Goal: Information Seeking & Learning: Check status

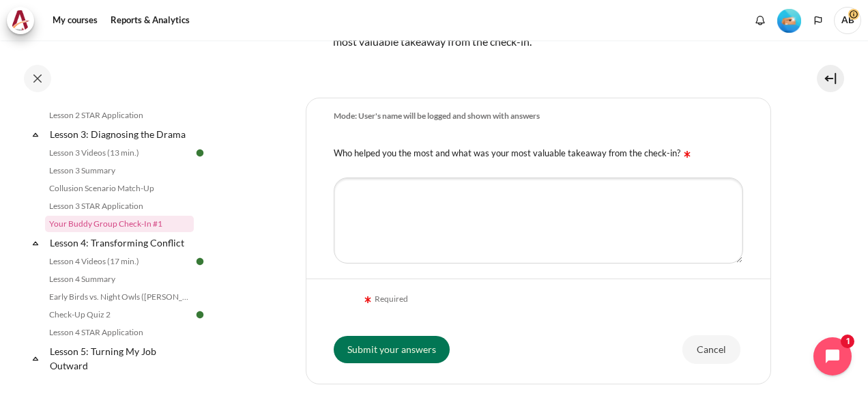
scroll to position [304, 0]
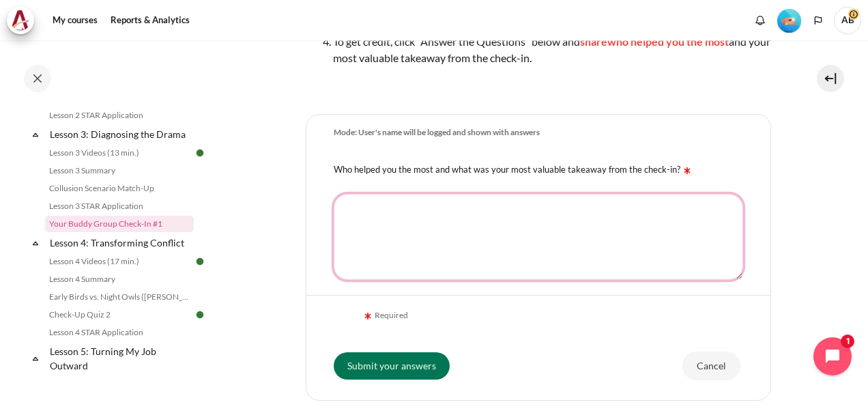
click at [444, 247] on textarea "Who helped you the most and what was your most valuable takeaway from the check…" at bounding box center [539, 237] width 410 height 86
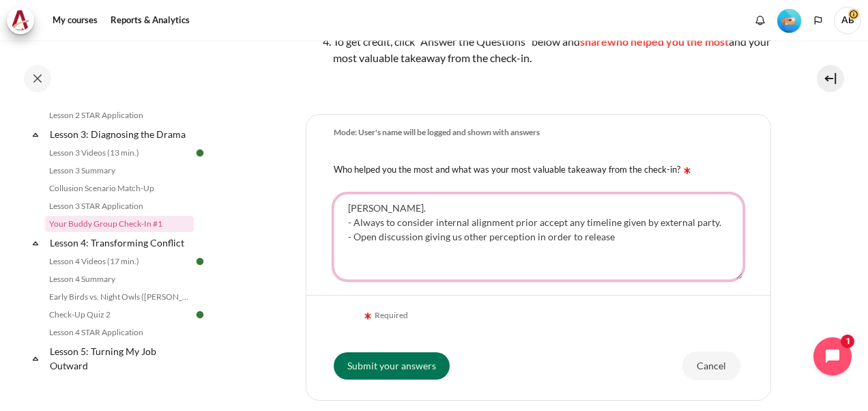
drag, startPoint x: 607, startPoint y: 233, endPoint x: 581, endPoint y: 233, distance: 26.6
click at [581, 233] on textarea "[PERSON_NAME]. - Always to consider internal alignment prior accept any timelin…" at bounding box center [539, 237] width 410 height 86
drag, startPoint x: 683, startPoint y: 237, endPoint x: 353, endPoint y: 218, distance: 330.2
click at [353, 218] on textarea "Adrian. - Always to consider internal alignment prior accept any timeline given…" at bounding box center [539, 237] width 410 height 86
type textarea "Adrian. - Always to consider internal alignment prior accept any timeline given…"
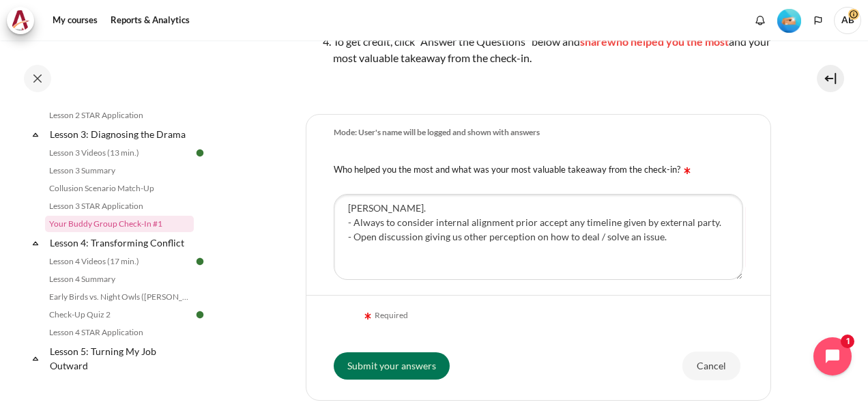
click at [545, 310] on div "Required" at bounding box center [539, 316] width 410 height 30
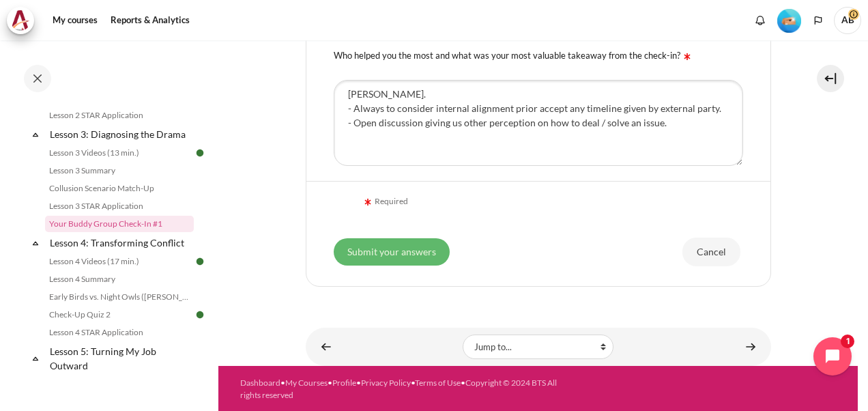
click at [393, 245] on input "Submit your answers" at bounding box center [392, 251] width 116 height 27
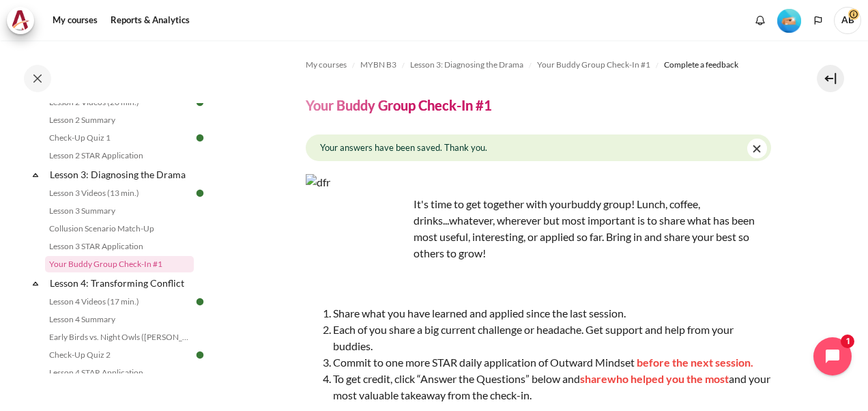
scroll to position [193, 0]
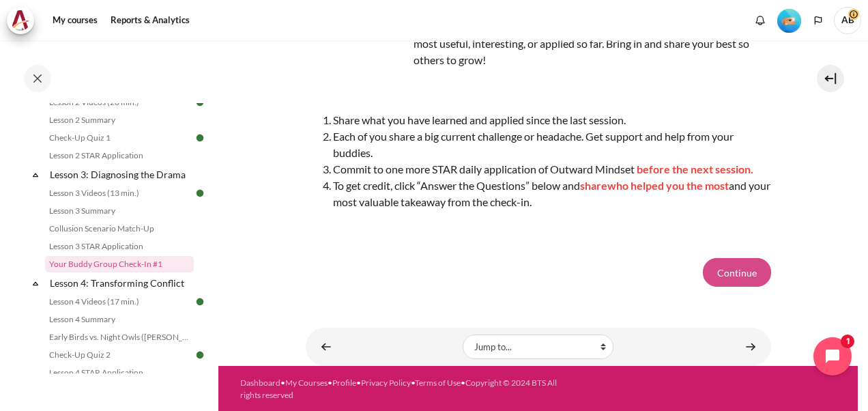
click at [732, 268] on button "Continue" at bounding box center [737, 272] width 68 height 29
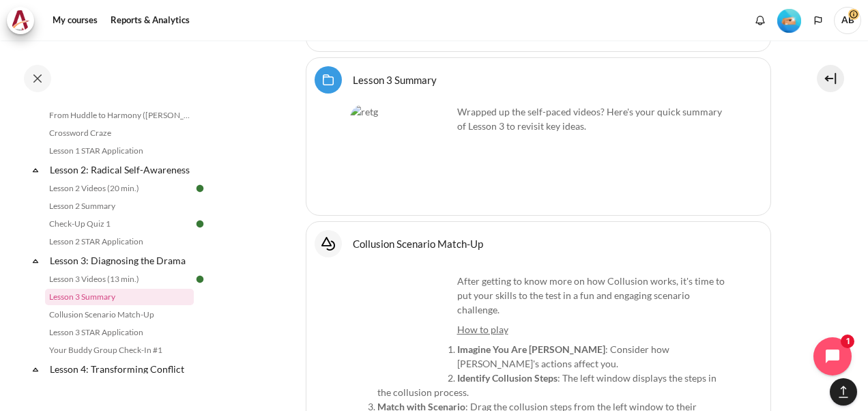
scroll to position [2161, 0]
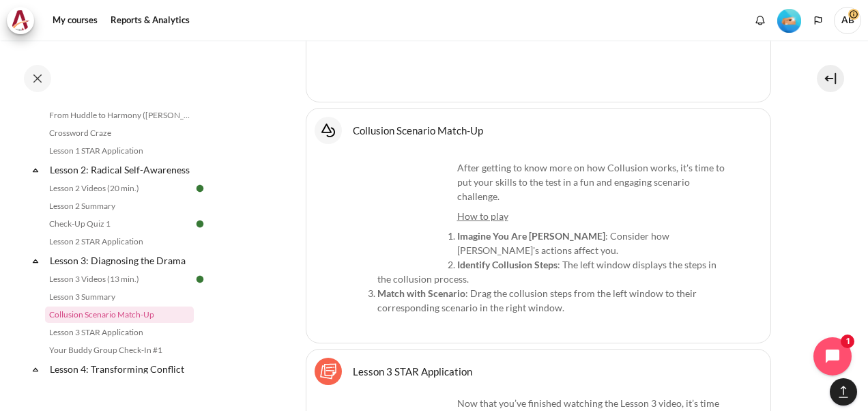
click at [472, 210] on u "How to play" at bounding box center [482, 216] width 51 height 12
click at [407, 124] on link "Collusion Scenario Match-Up Interactive Content" at bounding box center [418, 130] width 130 height 13
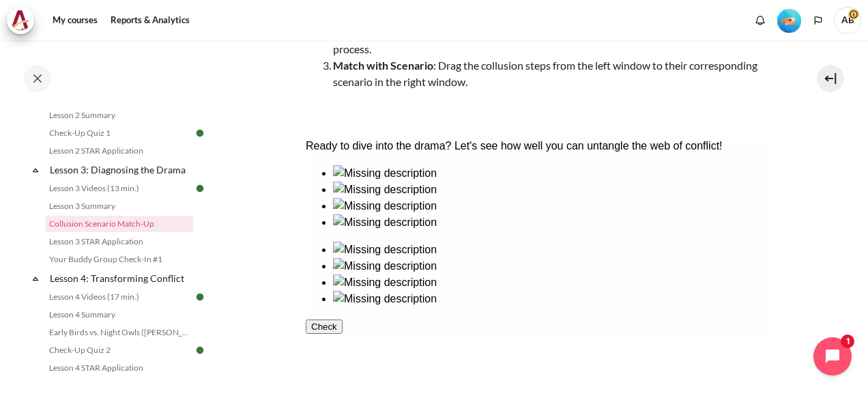
scroll to position [227, 0]
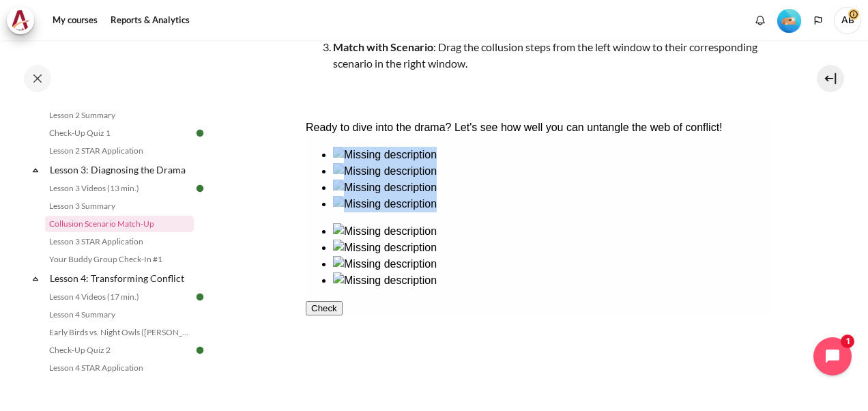
drag, startPoint x: 683, startPoint y: 321, endPoint x: 529, endPoint y: 274, distance: 160.8
click at [529, 274] on div at bounding box center [537, 218] width 465 height 142
drag, startPoint x: 529, startPoint y: 274, endPoint x: 444, endPoint y: 304, distance: 90.4
click at [444, 212] on ul at bounding box center [537, 180] width 465 height 66
click at [433, 180] on div at bounding box center [551, 180] width 438 height 0
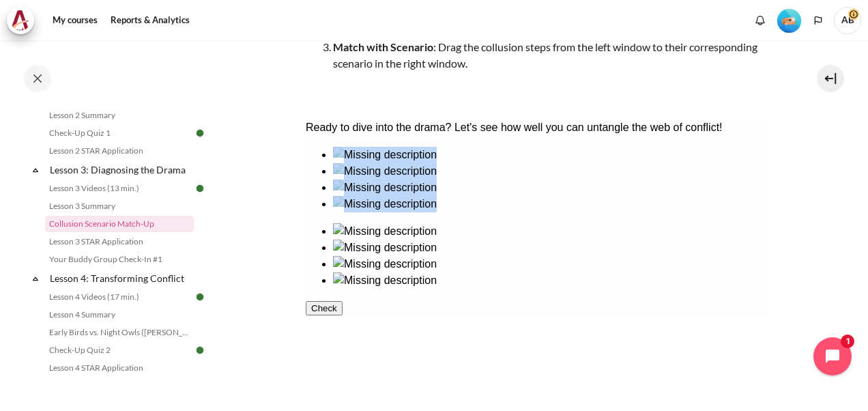
click at [445, 180] on div at bounding box center [551, 180] width 438 height 0
click at [654, 289] on ul at bounding box center [537, 256] width 465 height 66
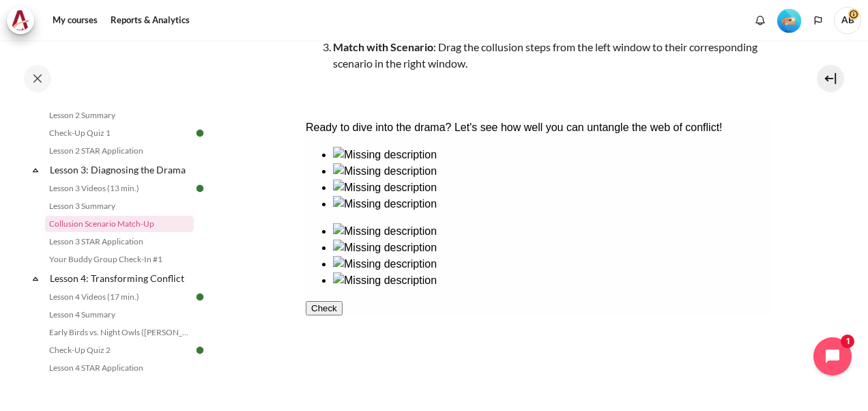
click at [430, 180] on div at bounding box center [551, 180] width 438 height 0
click at [655, 289] on div at bounding box center [551, 289] width 438 height 0
click at [480, 212] on div at bounding box center [551, 212] width 438 height 0
click at [666, 256] on div at bounding box center [551, 256] width 438 height 0
click at [382, 196] on div at bounding box center [551, 196] width 438 height 0
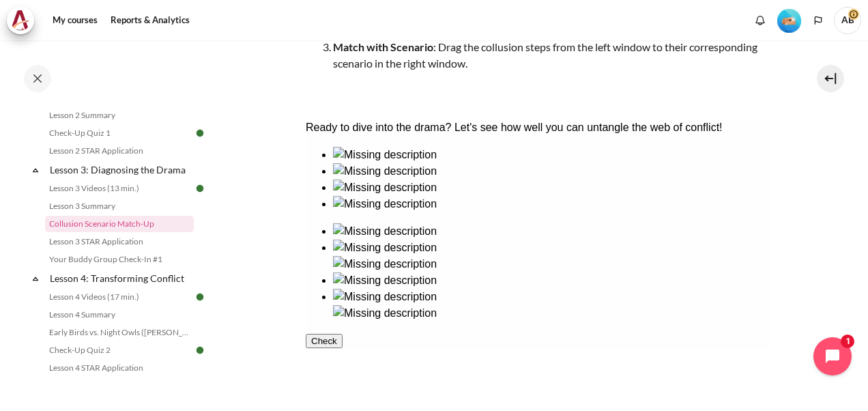
click at [586, 240] on div at bounding box center [551, 240] width 438 height 0
click at [356, 163] on div at bounding box center [551, 163] width 438 height 0
click at [596, 305] on div at bounding box center [551, 305] width 438 height 0
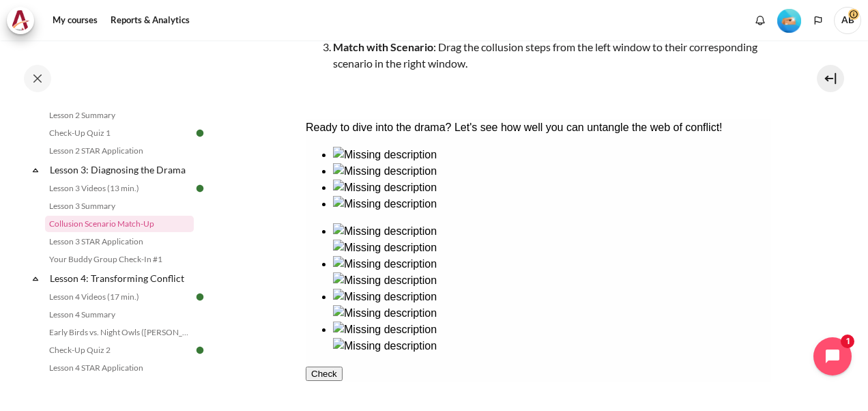
click at [342, 381] on button "Check" at bounding box center [323, 374] width 37 height 14
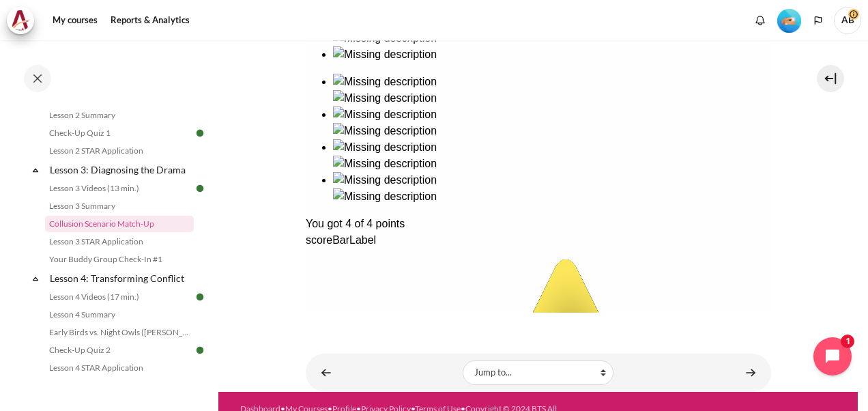
scroll to position [388, 0]
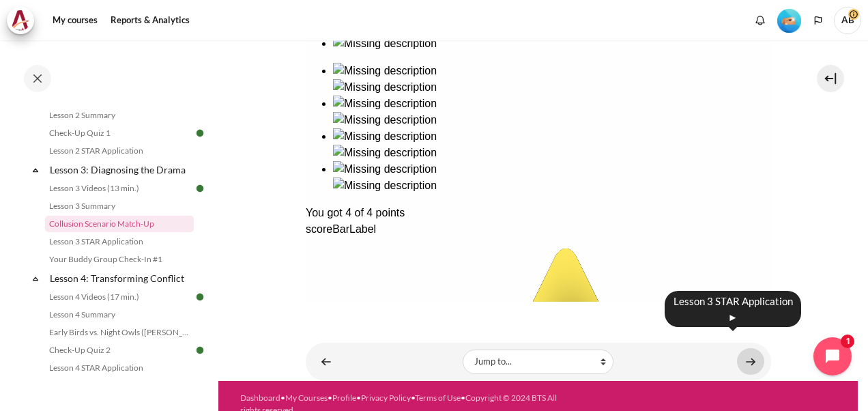
click at [744, 348] on link "Content" at bounding box center [750, 361] width 27 height 27
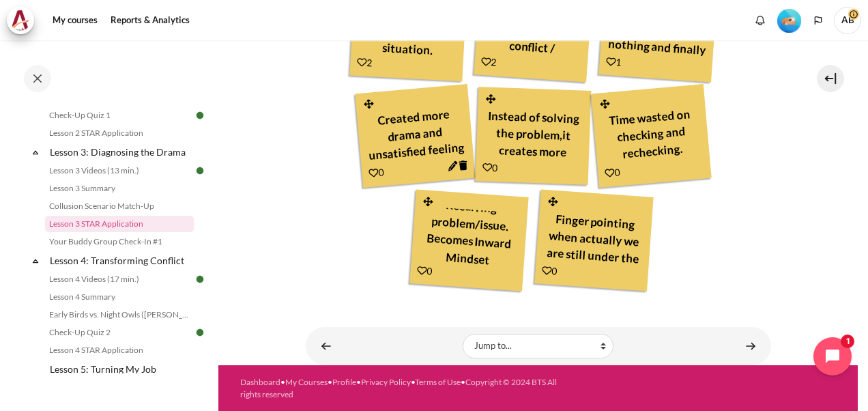
scroll to position [15, 0]
click at [450, 166] on icon "Content" at bounding box center [453, 166] width 10 height 10
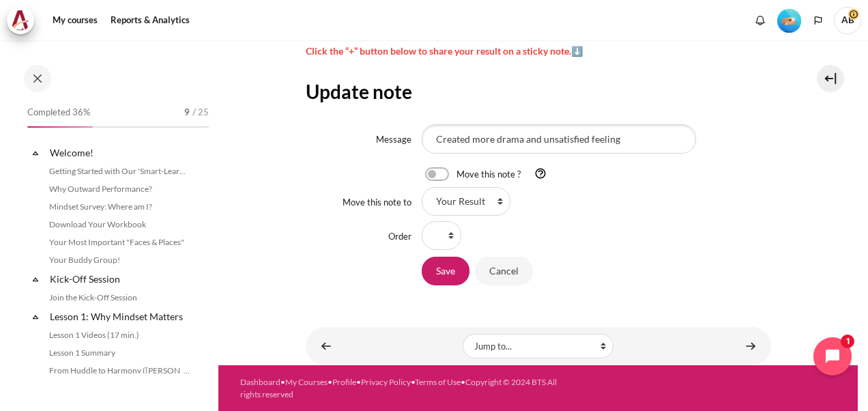
scroll to position [364, 0]
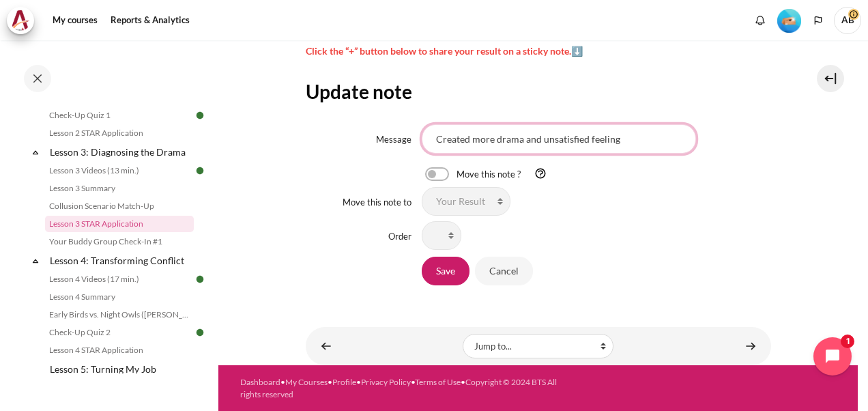
drag, startPoint x: 625, startPoint y: 137, endPoint x: 374, endPoint y: 141, distance: 251.2
click at [374, 141] on div "Message Created more drama and unsatisfied feeling" at bounding box center [538, 138] width 465 height 29
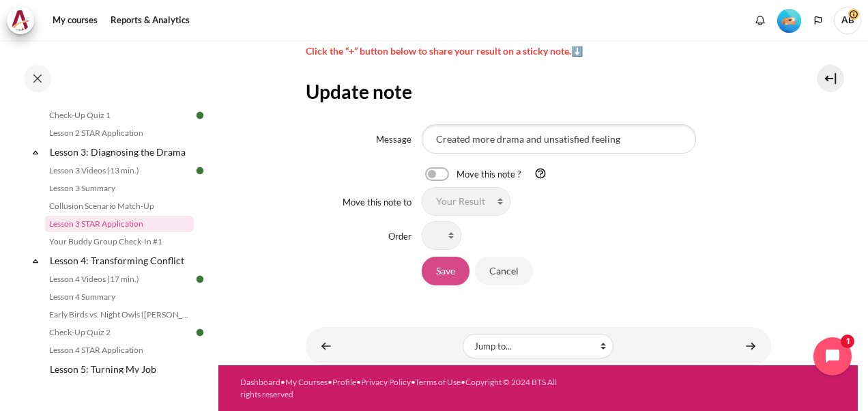
click at [463, 277] on input "Save" at bounding box center [446, 271] width 48 height 29
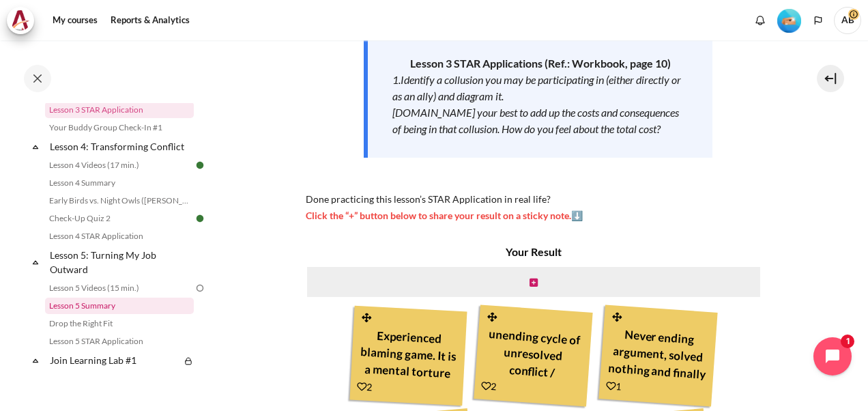
scroll to position [591, 0]
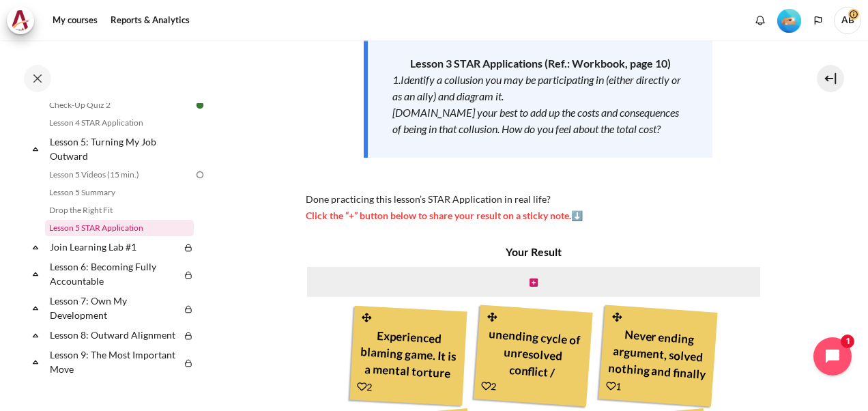
click at [99, 236] on link "Lesson 5 STAR Application" at bounding box center [119, 228] width 149 height 16
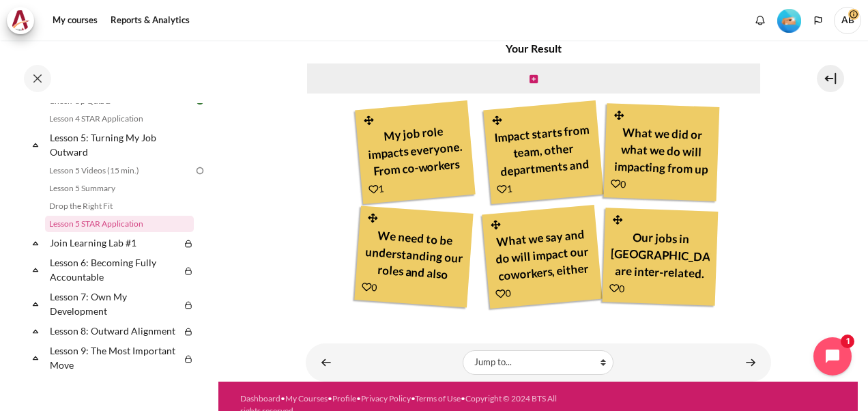
scroll to position [448, 0]
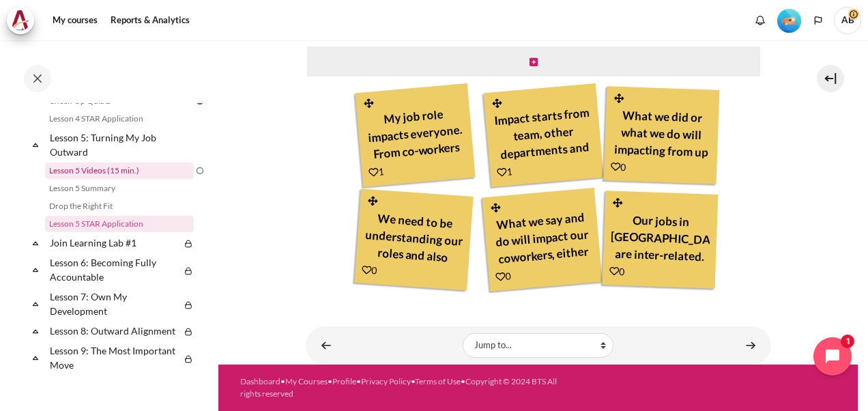
click at [89, 179] on link "Lesson 5 Videos (15 min.)" at bounding box center [119, 170] width 149 height 16
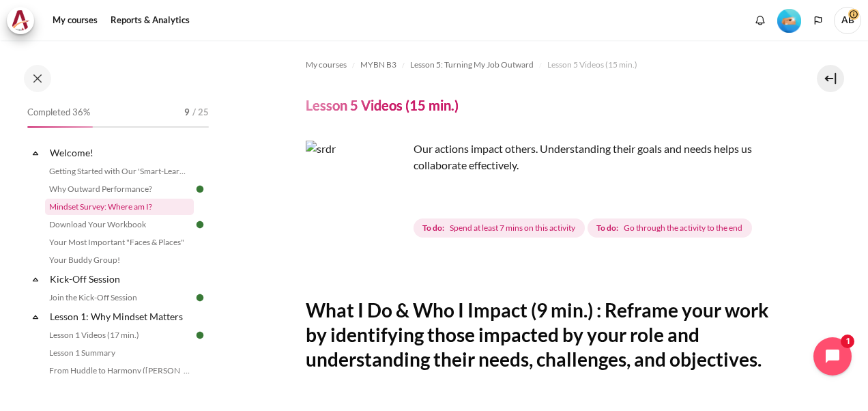
click at [117, 202] on link "Mindset Survey: Where am I?" at bounding box center [119, 207] width 149 height 16
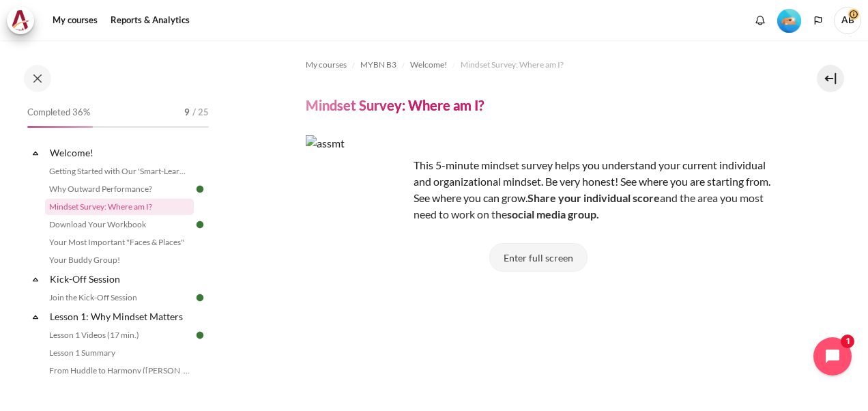
click at [516, 251] on button "Enter full screen" at bounding box center [538, 257] width 98 height 29
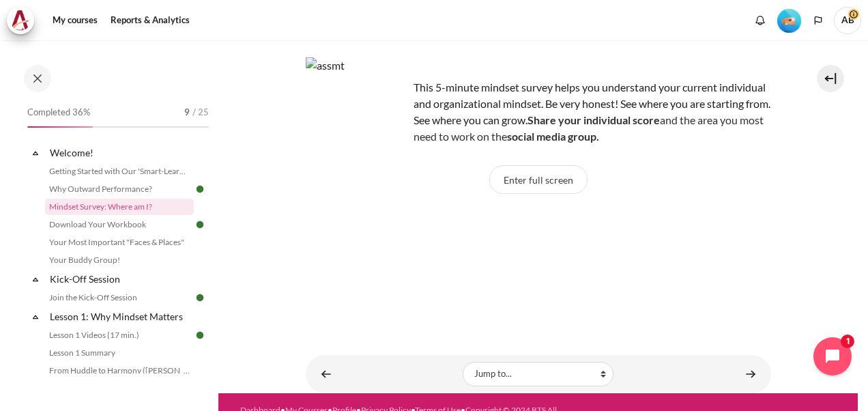
scroll to position [106, 0]
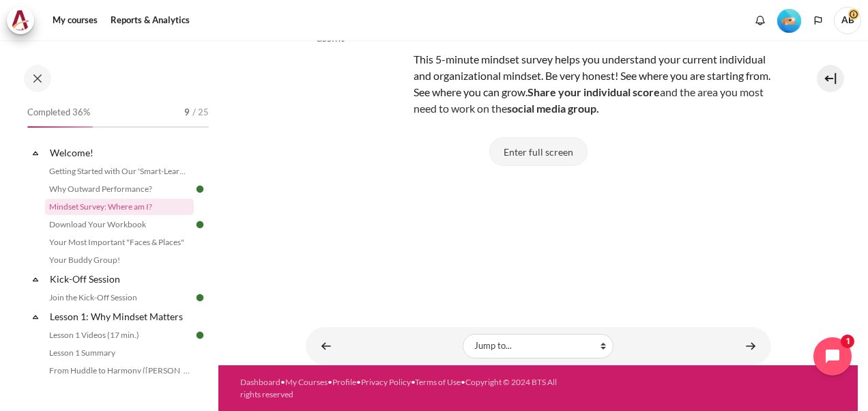
click at [534, 157] on button "Enter full screen" at bounding box center [538, 151] width 98 height 29
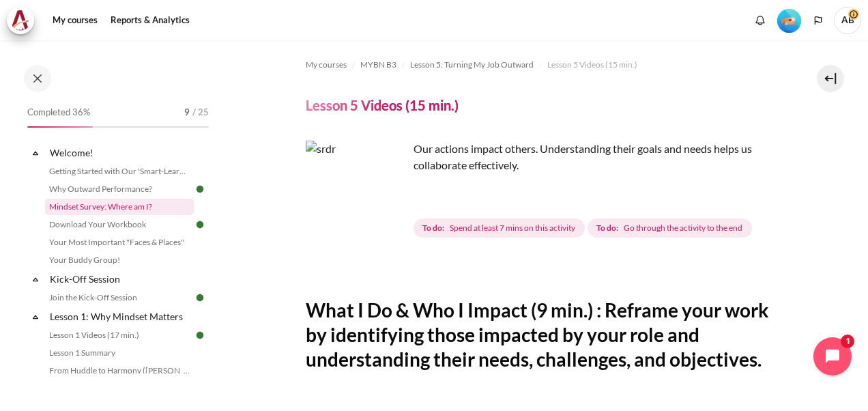
click at [134, 207] on link "Mindset Survey: Where am I?" at bounding box center [119, 207] width 149 height 16
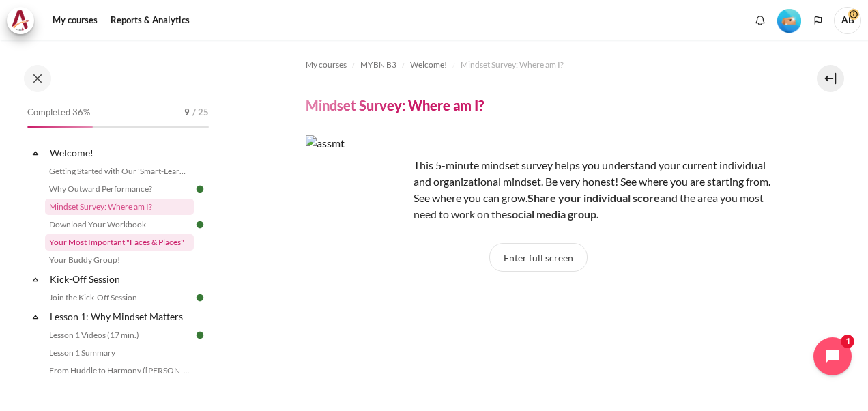
click at [107, 243] on div "Skip to main content Open course index Completed 36% 9 / 25 Expand Collapse" at bounding box center [434, 205] width 868 height 411
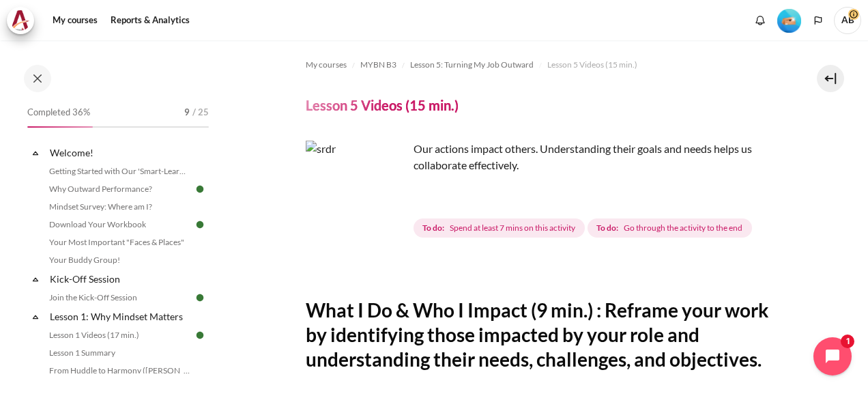
click at [83, 112] on span "Completed 36%" at bounding box center [58, 113] width 63 height 14
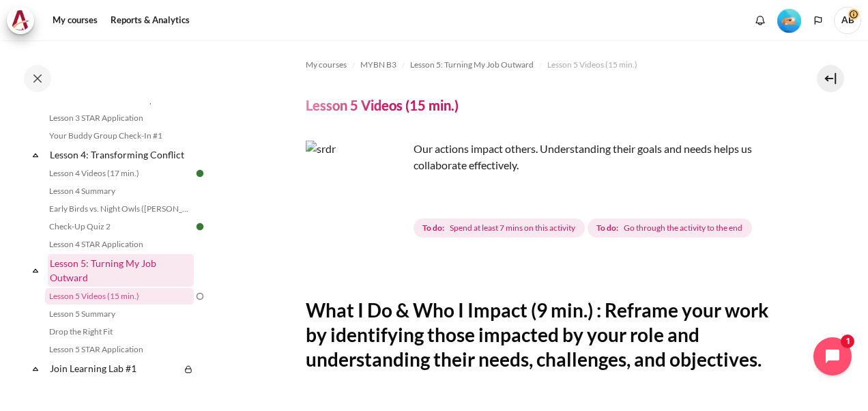
scroll to position [455, 0]
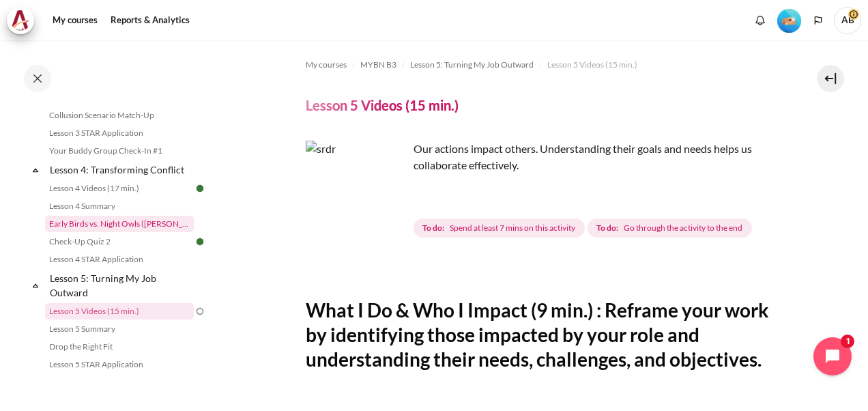
click at [132, 232] on link "Early Birds vs. Night Owls ([PERSON_NAME]'s Story)" at bounding box center [119, 224] width 149 height 16
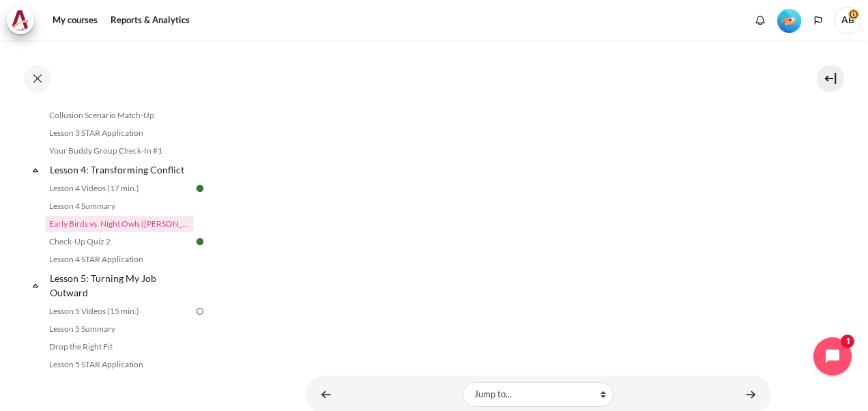
scroll to position [731, 0]
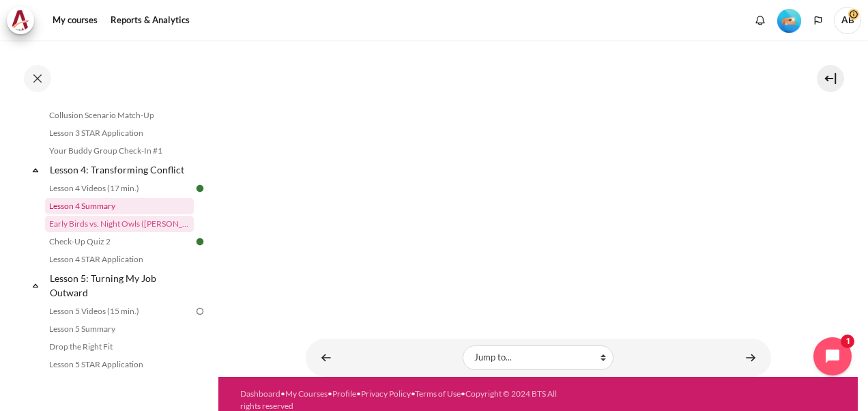
click at [87, 214] on link "Lesson 4 Summary" at bounding box center [119, 206] width 149 height 16
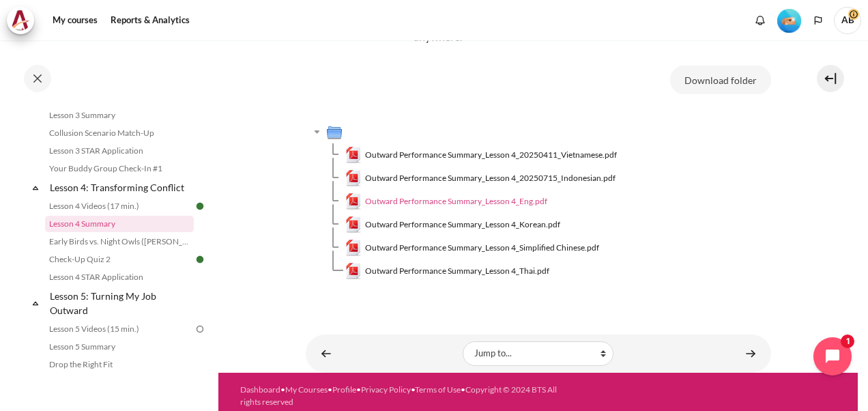
scroll to position [136, 0]
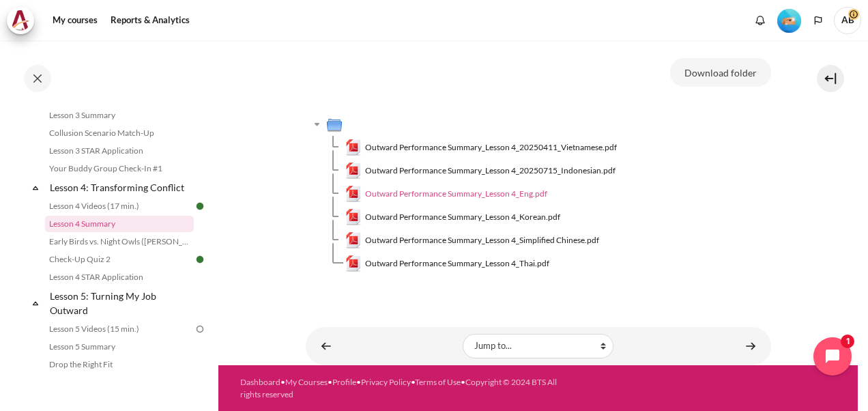
click at [491, 189] on span "Outward Performance Summary_Lesson 4_Eng.pdf" at bounding box center [456, 194] width 182 height 12
click at [837, 362] on icon "Open chat widget" at bounding box center [840, 356] width 21 height 21
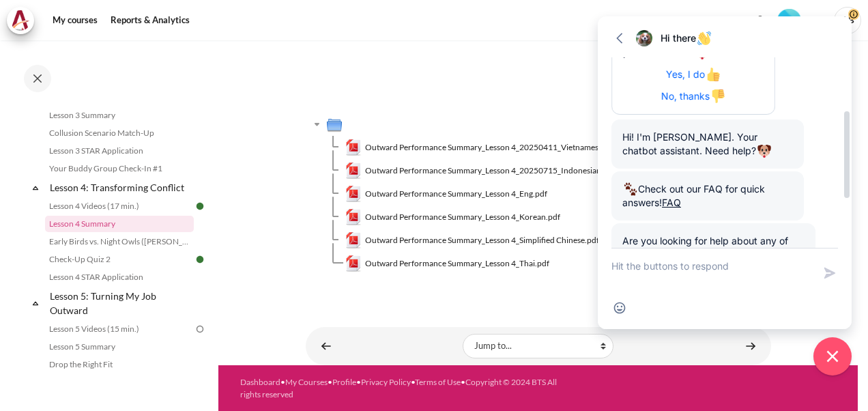
scroll to position [115, 0]
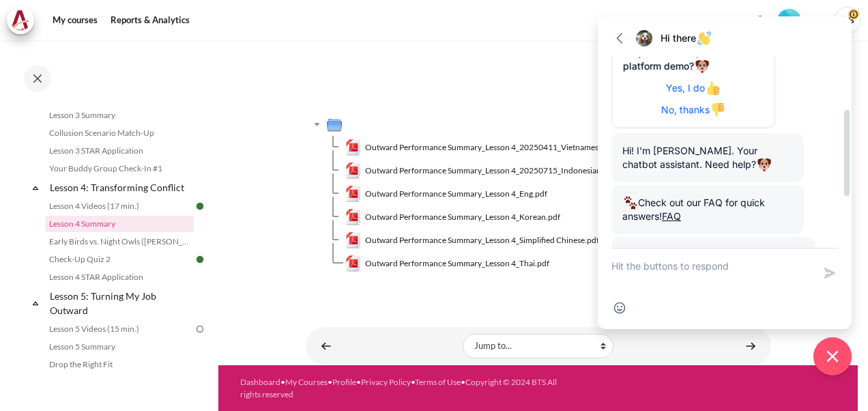
click at [691, 114] on span "No, thanks" at bounding box center [693, 110] width 64 height 12
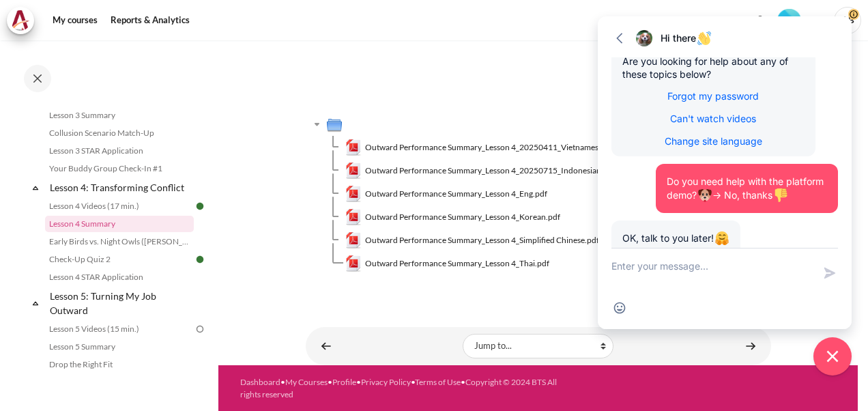
scroll to position [329, 0]
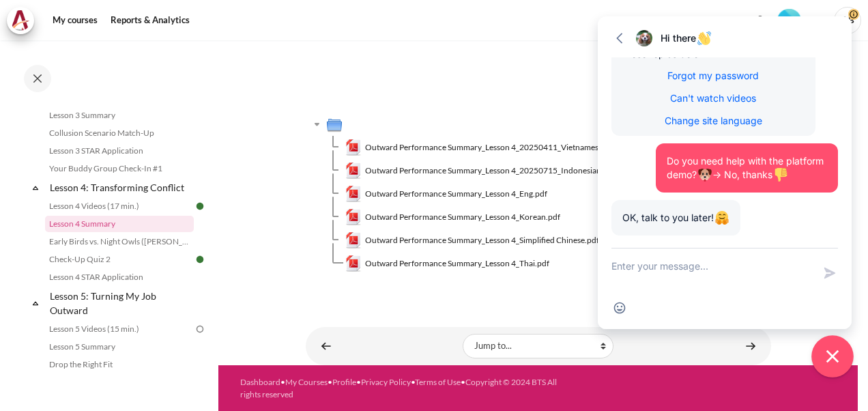
click at [832, 356] on icon "Close chat widget" at bounding box center [833, 356] width 12 height 12
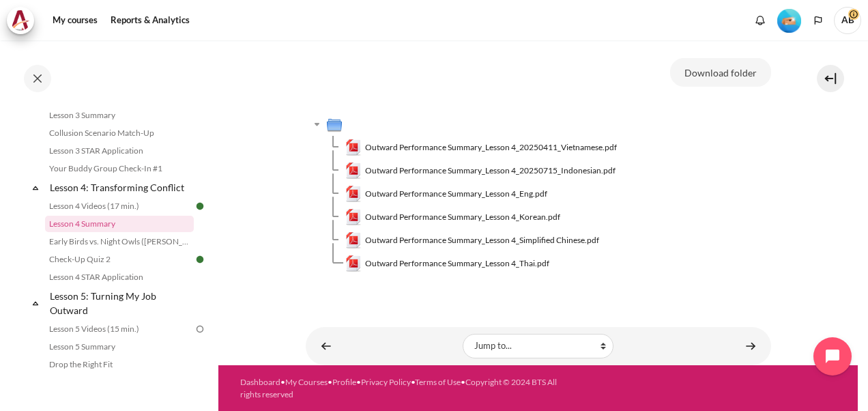
click at [796, 20] on img "Level #2" at bounding box center [789, 21] width 24 height 24
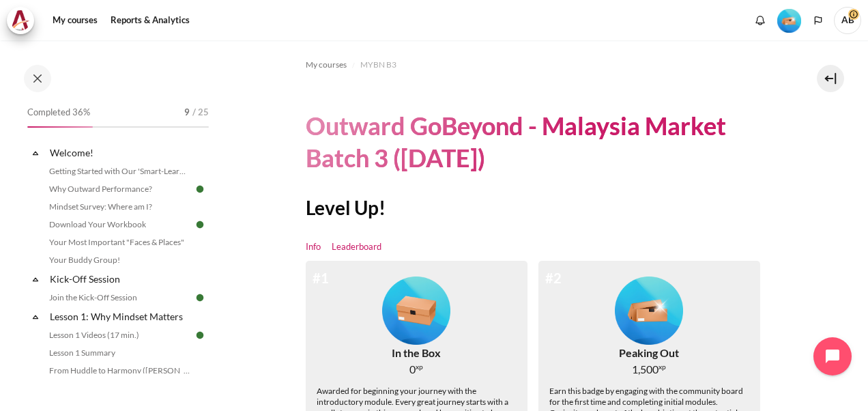
click at [347, 248] on link "Leaderboard" at bounding box center [357, 247] width 50 height 14
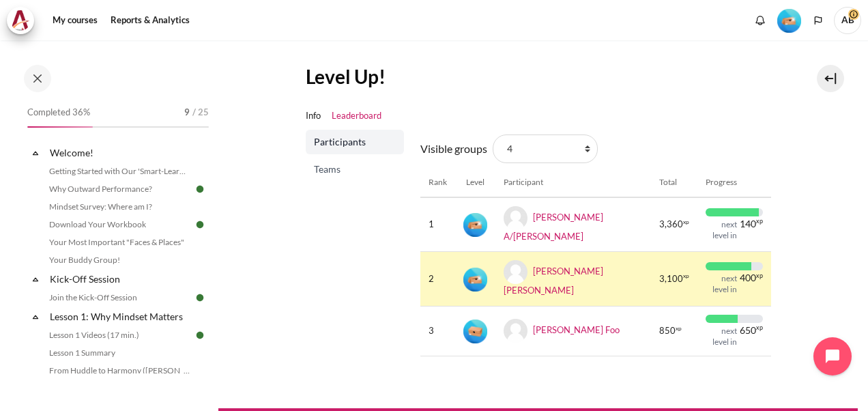
scroll to position [169, 0]
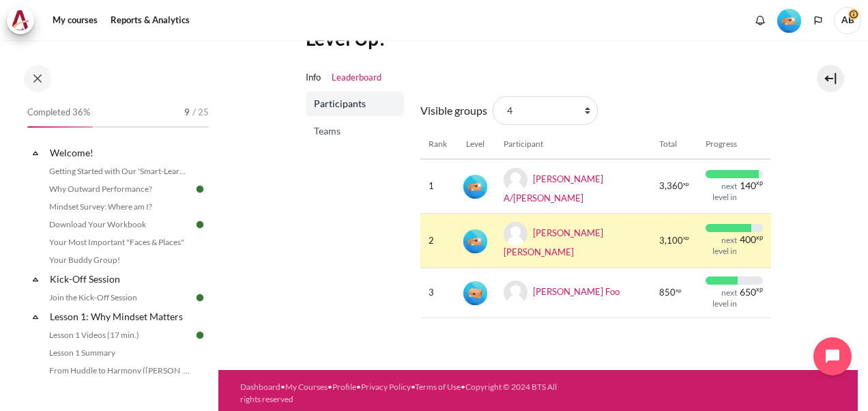
click at [441, 143] on th "Rank" at bounding box center [437, 144] width 35 height 29
click at [586, 113] on select "All participants 4 1 2 3 3" at bounding box center [545, 110] width 105 height 29
select select "0"
click at [493, 96] on select "All participants 4 1 2 3 3" at bounding box center [545, 110] width 105 height 29
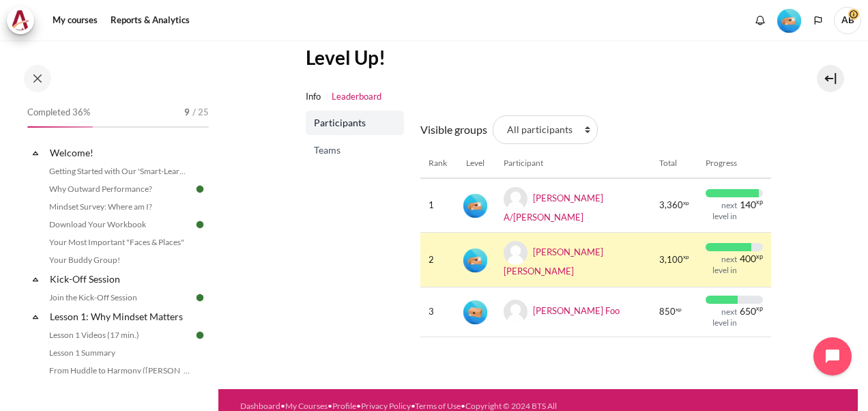
scroll to position [169, 0]
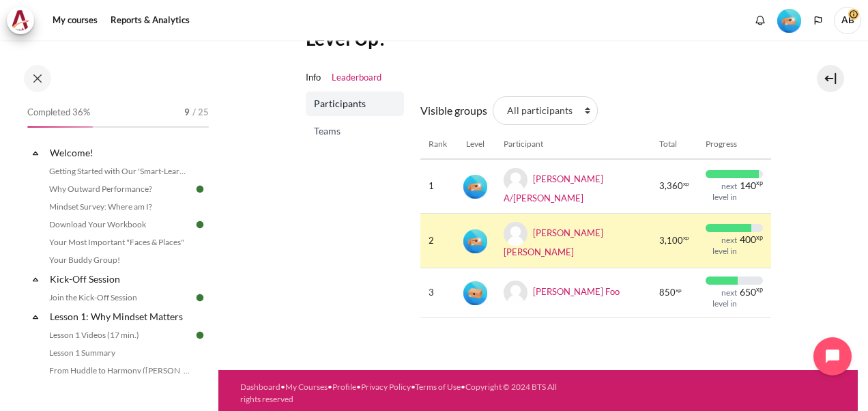
click at [447, 112] on label "Visible groups" at bounding box center [453, 110] width 67 height 16
click at [493, 112] on select "All participants 4 1 2 3 3" at bounding box center [545, 110] width 105 height 29
click at [447, 112] on label "Visible groups" at bounding box center [453, 110] width 67 height 16
click at [493, 112] on select "All participants 4 1 2 3 3" at bounding box center [545, 110] width 105 height 29
click at [587, 109] on select "All participants 4 1 2 3 3" at bounding box center [545, 110] width 105 height 29
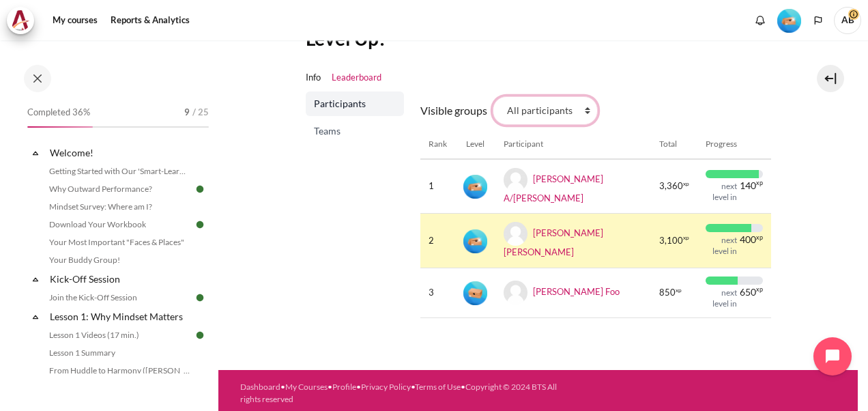
select select "4964"
click at [493, 96] on select "All participants 4 1 2 3 3" at bounding box center [545, 110] width 105 height 29
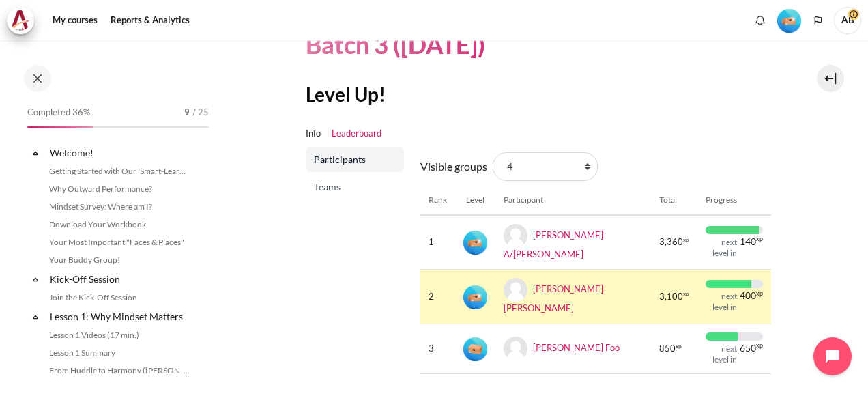
scroll to position [169, 0]
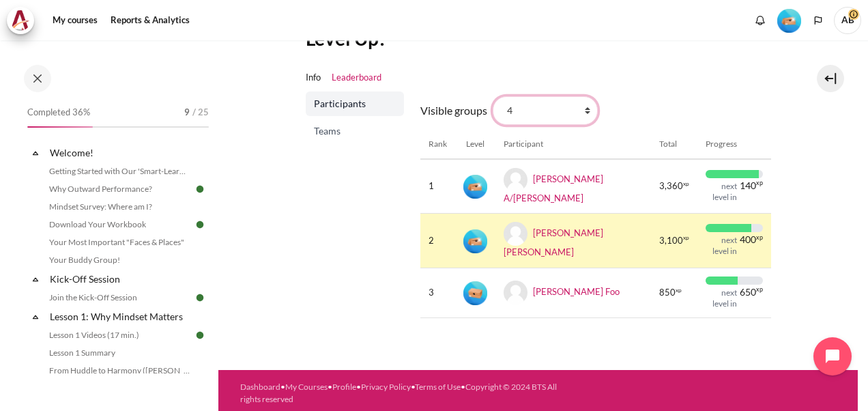
click at [581, 115] on select "All participants 4 1 2 3 3" at bounding box center [545, 110] width 105 height 29
select select "4961"
click at [493, 96] on select "All participants 4 1 2 3 3" at bounding box center [545, 110] width 105 height 29
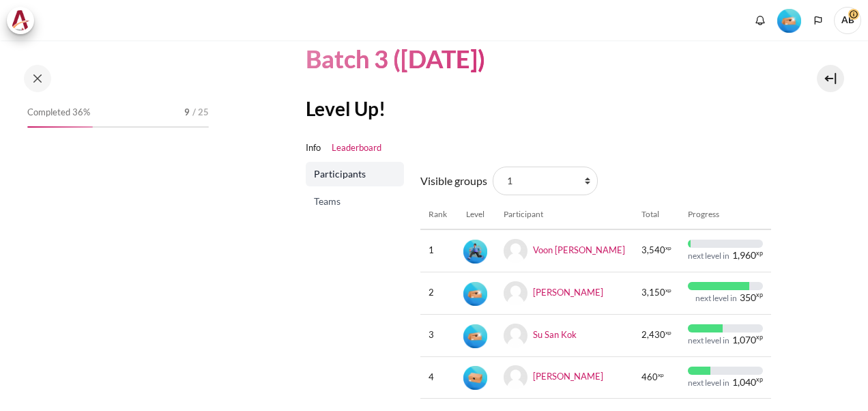
scroll to position [113, 0]
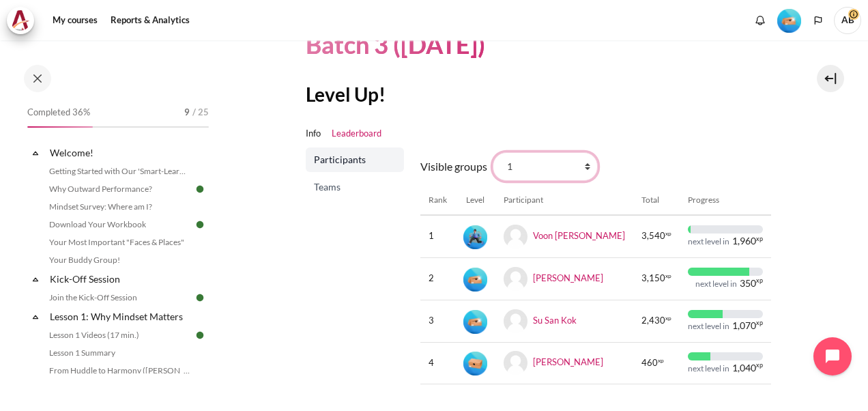
click at [587, 165] on select "All participants 4 1 2 3 3" at bounding box center [545, 166] width 105 height 29
select select "4964"
click at [493, 152] on select "All participants 4 1 2 3 3" at bounding box center [545, 166] width 105 height 29
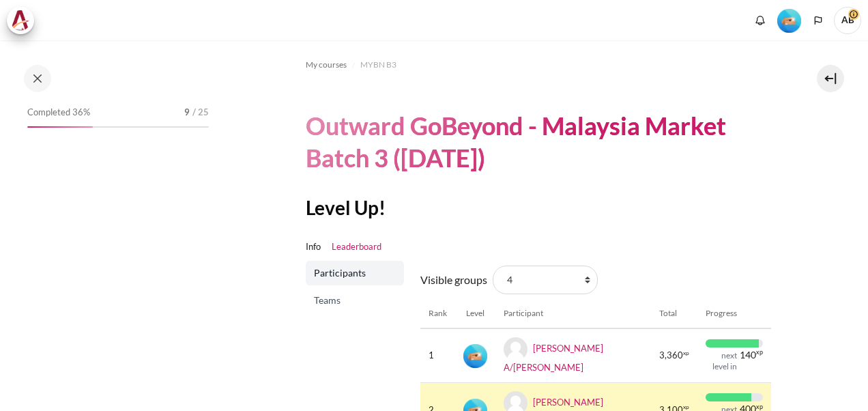
scroll to position [113, 0]
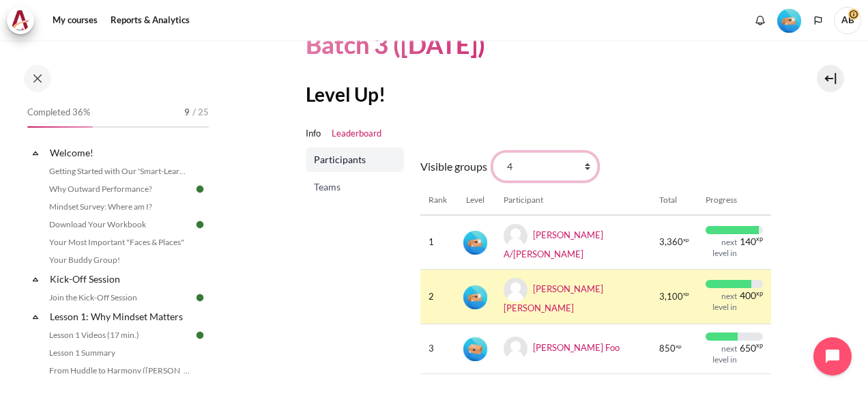
drag, startPoint x: 581, startPoint y: 167, endPoint x: 572, endPoint y: 179, distance: 15.6
click at [581, 167] on select "All participants 4 1 2 3 3" at bounding box center [545, 166] width 105 height 29
select select "4962"
click at [493, 152] on select "All participants 4 1 2 3 3" at bounding box center [545, 166] width 105 height 29
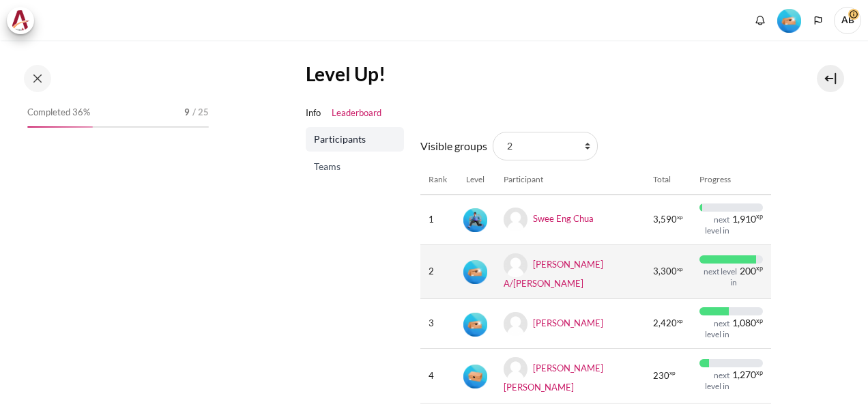
scroll to position [218, 0]
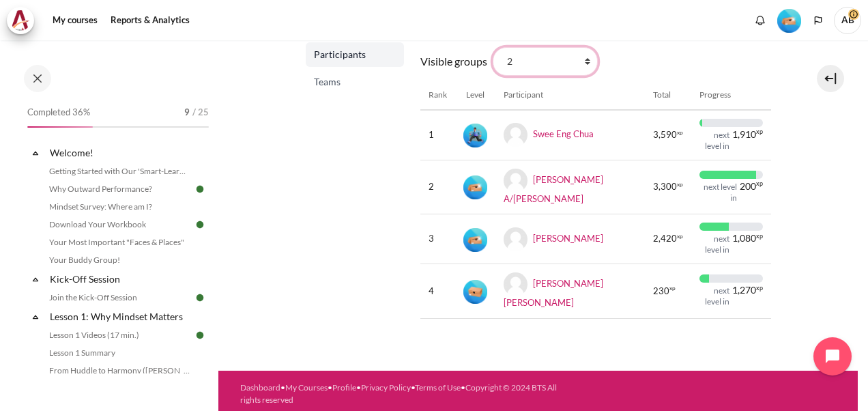
click at [581, 59] on select "All participants 4 1 2 3 3" at bounding box center [545, 61] width 105 height 29
select select "4979"
click at [493, 47] on select "All participants 4 1 2 3 3" at bounding box center [545, 61] width 105 height 29
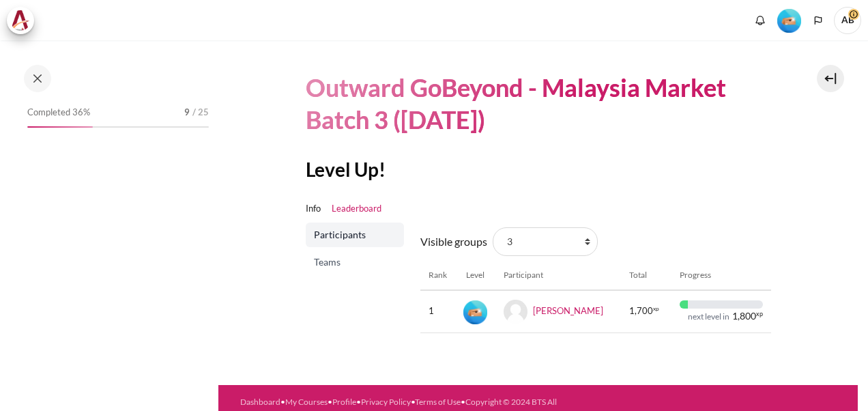
scroll to position [57, 0]
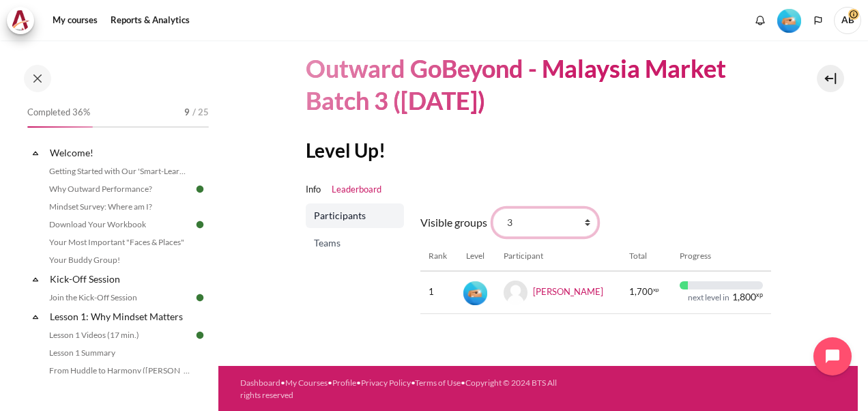
click at [591, 218] on select "All participants 4 1 2 3 3" at bounding box center [545, 222] width 105 height 29
select select "4963"
click at [493, 208] on select "All participants 4 1 2 3 3" at bounding box center [545, 222] width 105 height 29
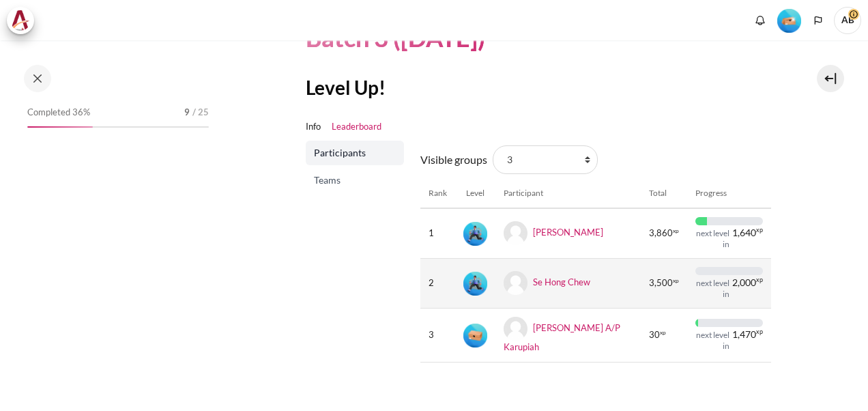
scroll to position [142, 0]
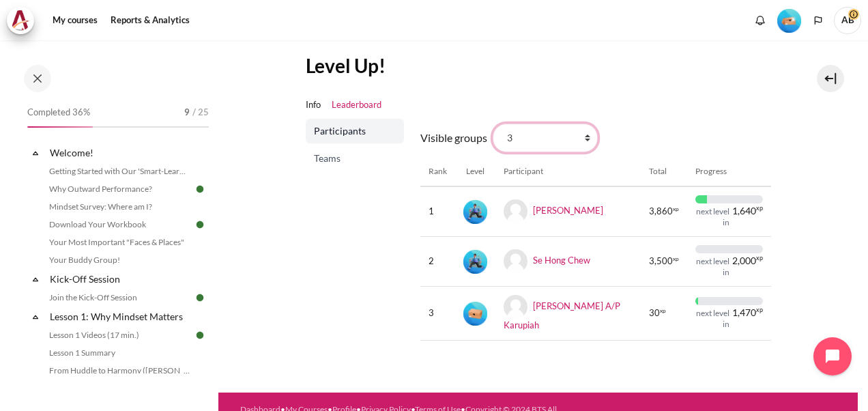
click at [587, 137] on select "All participants 4 1 2 3 3" at bounding box center [545, 138] width 105 height 29
select select "4979"
click at [493, 124] on select "All participants 4 1 2 3 3" at bounding box center [545, 138] width 105 height 29
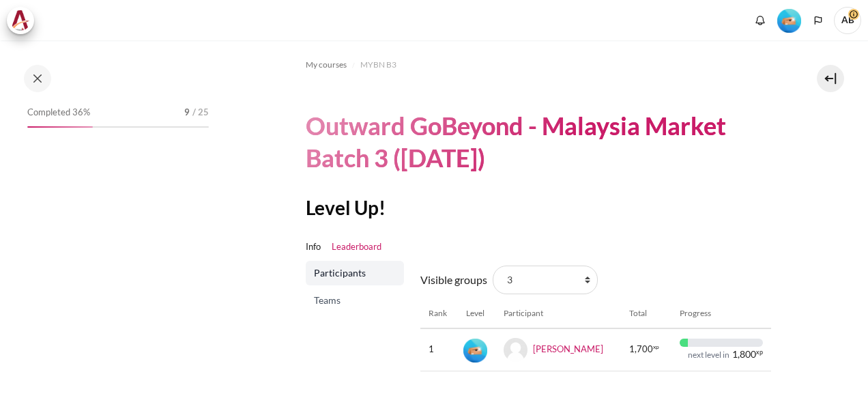
scroll to position [57, 0]
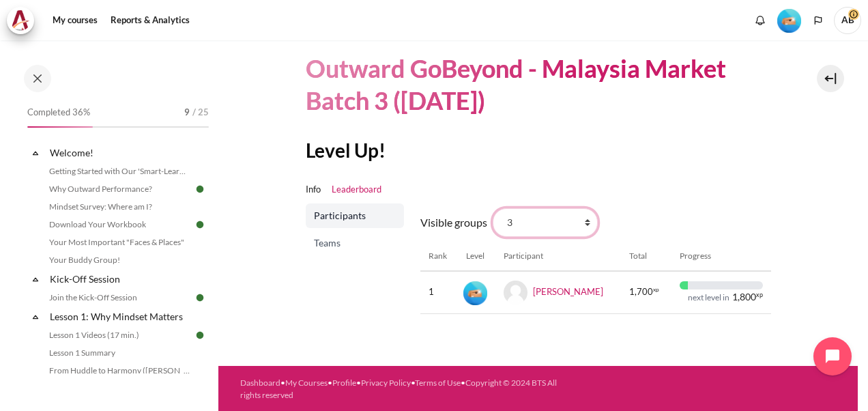
drag, startPoint x: 581, startPoint y: 224, endPoint x: 576, endPoint y: 230, distance: 8.2
click at [581, 224] on select "All participants 4 1 2 3 3" at bounding box center [545, 222] width 105 height 29
select select "4962"
click at [493, 208] on select "All participants 4 1 2 3 3" at bounding box center [545, 222] width 105 height 29
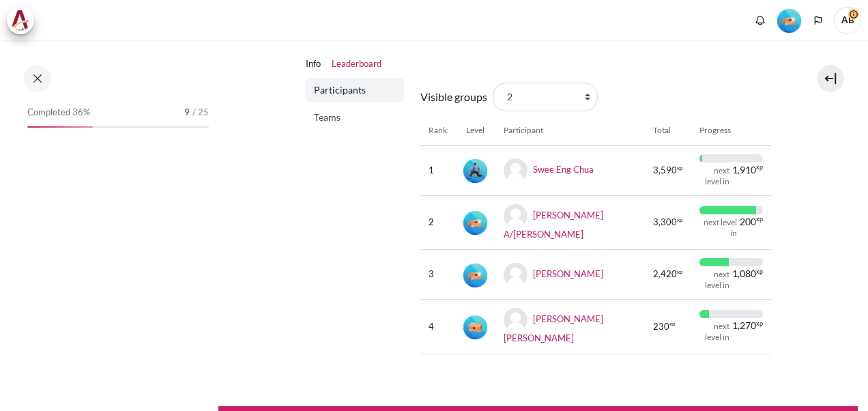
scroll to position [218, 0]
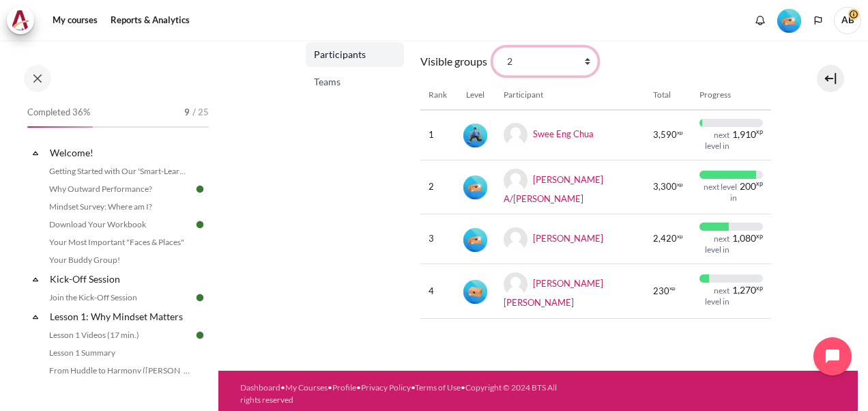
click at [586, 56] on select "All participants 4 1 2 3 3" at bounding box center [545, 61] width 105 height 29
select select "4964"
click at [493, 47] on select "All participants 4 1 2 3 3" at bounding box center [545, 61] width 105 height 29
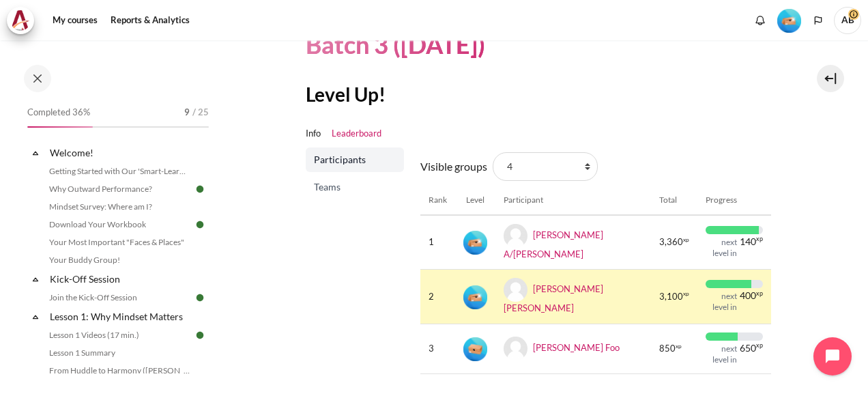
click at [74, 113] on span "Completed 36%" at bounding box center [58, 113] width 63 height 14
click at [195, 110] on span "/ 25" at bounding box center [200, 113] width 16 height 14
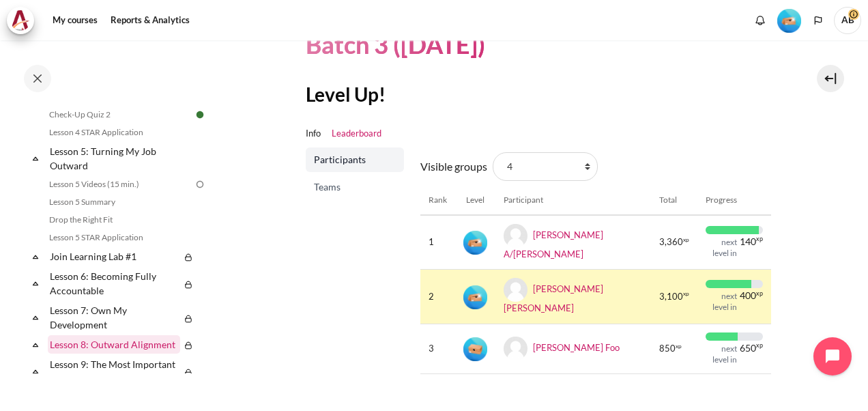
scroll to position [569, 0]
